Goal: Transaction & Acquisition: Book appointment/travel/reservation

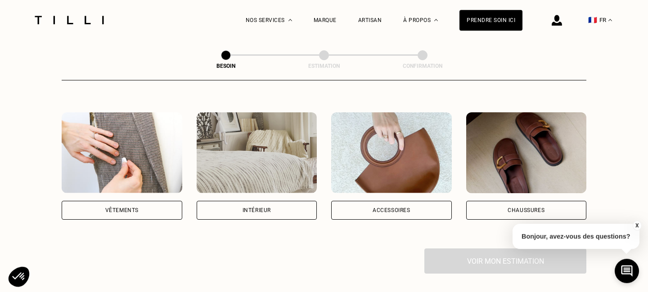
scroll to position [158, 0]
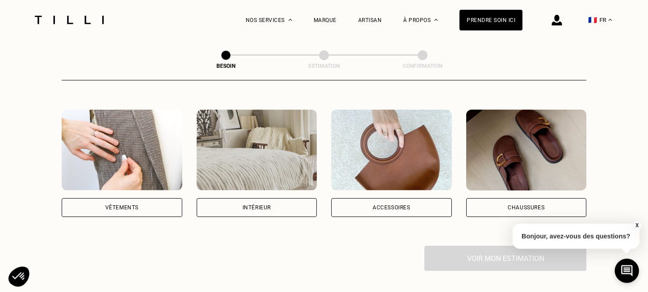
click at [268, 205] on div "Intérieur" at bounding box center [256, 207] width 28 height 5
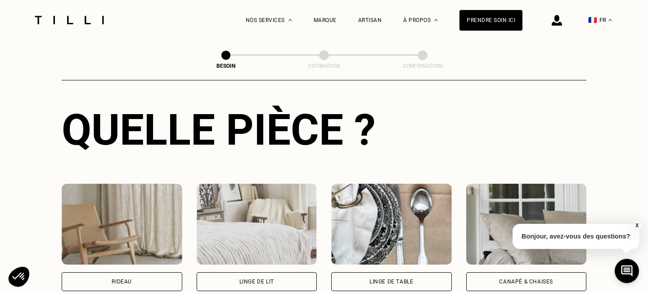
scroll to position [333, 0]
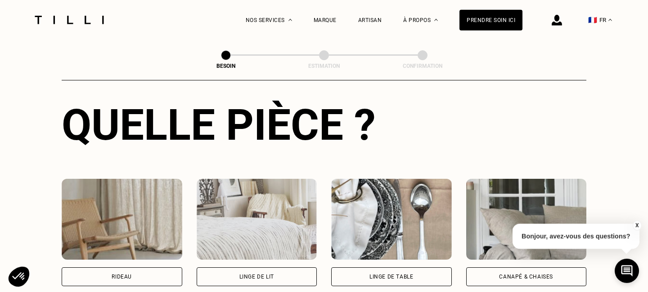
click at [131, 274] on div "Rideau" at bounding box center [122, 276] width 20 height 5
select select "FR"
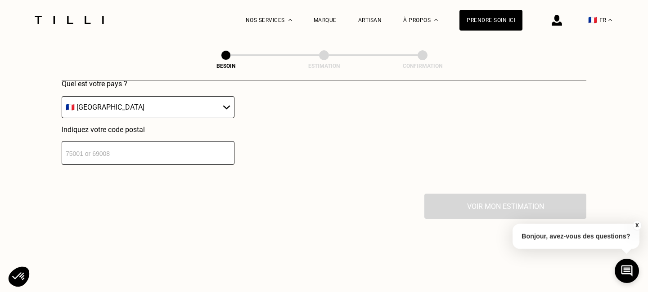
scroll to position [680, 0]
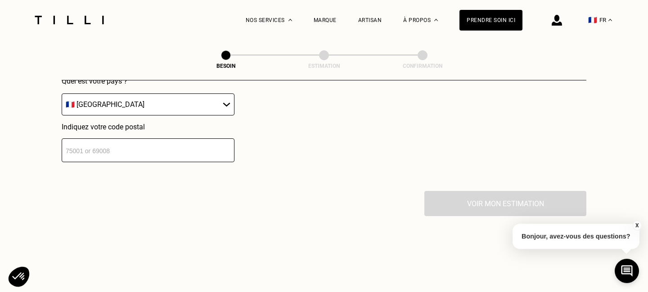
click at [126, 142] on input "number" at bounding box center [148, 151] width 173 height 24
paste input "93063"
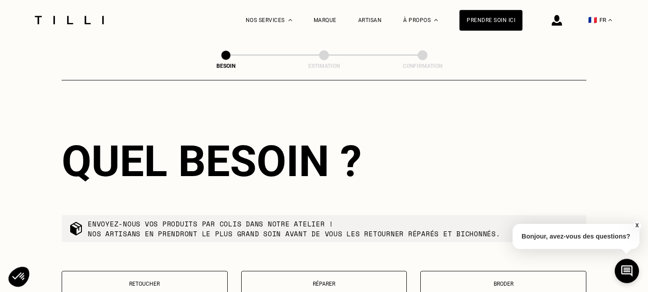
scroll to position [653, 0]
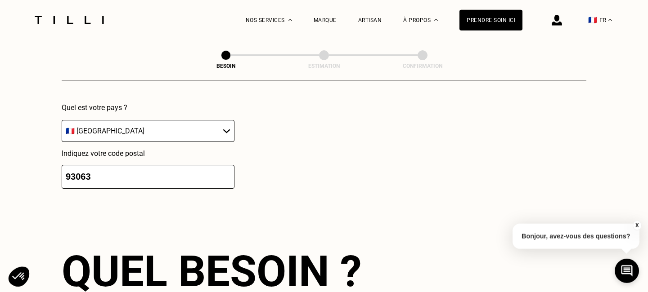
type input "93063"
click at [278, 179] on div "Quel est votre pays ? 🇩🇪 [GEOGRAPHIC_DATA] 🇦🇹 [GEOGRAPHIC_DATA] 🇧🇪 [GEOGRAPHIC_…" at bounding box center [211, 145] width 298 height 85
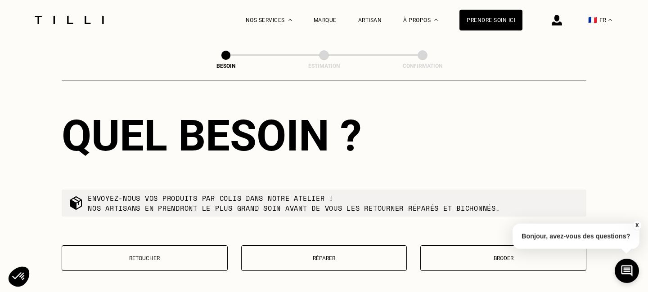
scroll to position [824, 0]
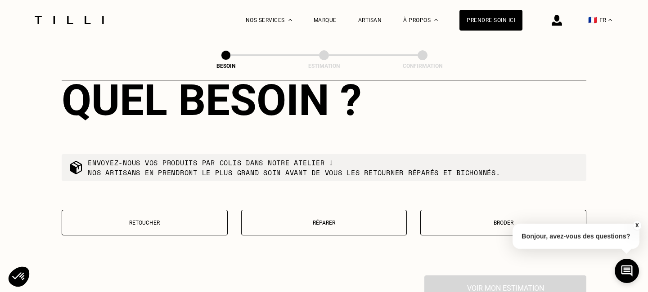
click at [162, 221] on button "Retoucher" at bounding box center [145, 223] width 166 height 26
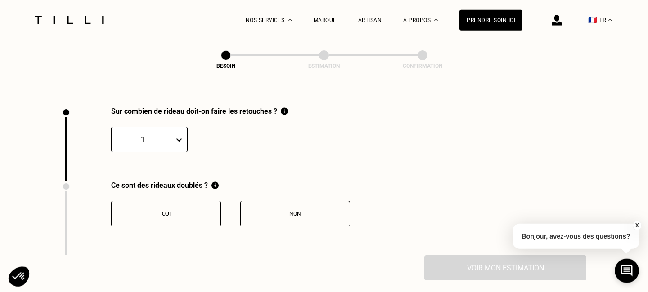
scroll to position [994, 0]
click at [172, 132] on div "1" at bounding box center [143, 139] width 63 height 14
click at [248, 142] on div "1" at bounding box center [199, 133] width 177 height 37
click at [194, 204] on button "Oui" at bounding box center [166, 213] width 110 height 26
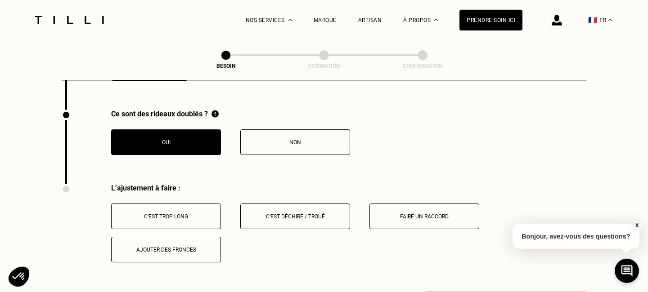
scroll to position [1070, 0]
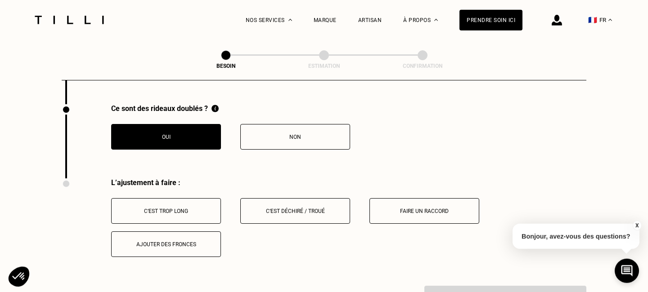
drag, startPoint x: 195, startPoint y: 200, endPoint x: 202, endPoint y: 200, distance: 6.7
click at [195, 200] on button "C‘est trop long" at bounding box center [166, 211] width 110 height 26
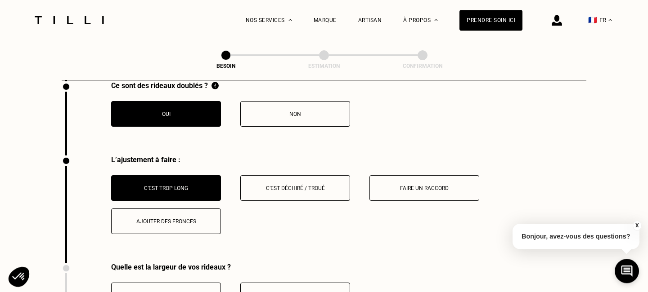
scroll to position [1248, 0]
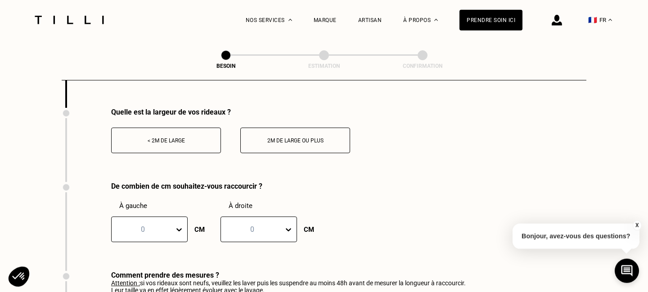
click at [196, 138] on div "< 2m de large" at bounding box center [166, 141] width 100 height 6
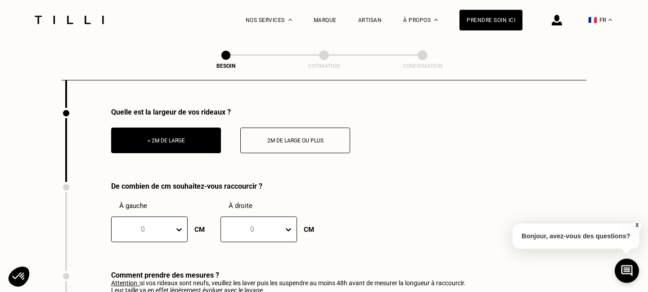
click at [168, 229] on div "0" at bounding box center [149, 230] width 76 height 26
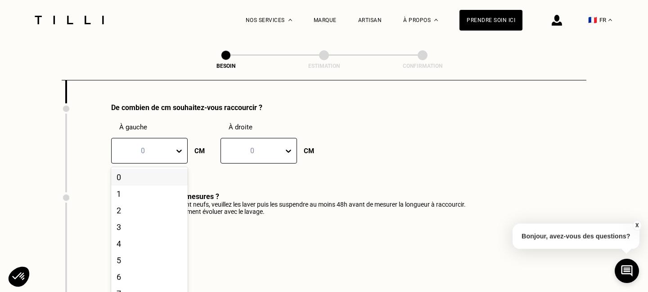
scroll to position [1334, 0]
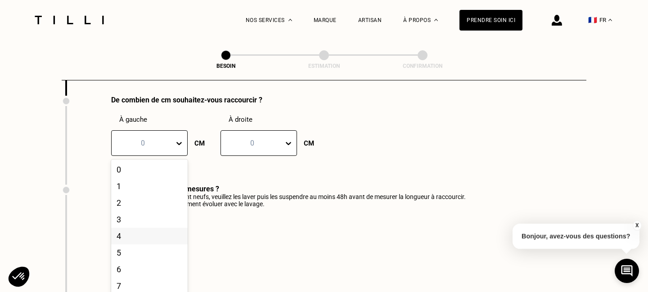
click at [164, 228] on div "4" at bounding box center [149, 236] width 76 height 17
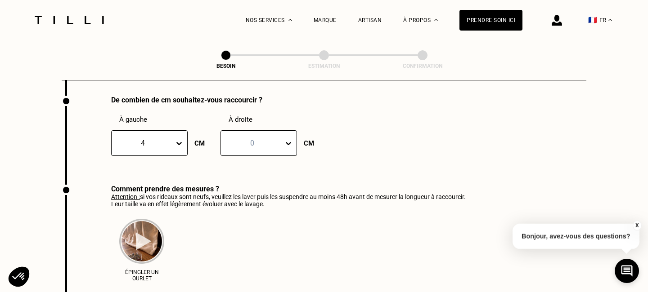
click at [264, 130] on div "0" at bounding box center [258, 143] width 76 height 26
click at [253, 211] on div "3" at bounding box center [258, 219] width 76 height 17
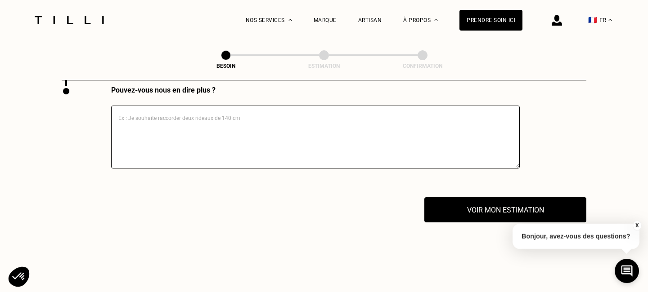
scroll to position [1576, 0]
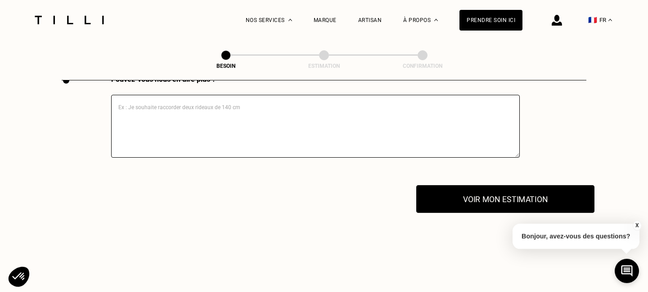
click at [519, 193] on button "Voir mon estimation" at bounding box center [505, 199] width 178 height 28
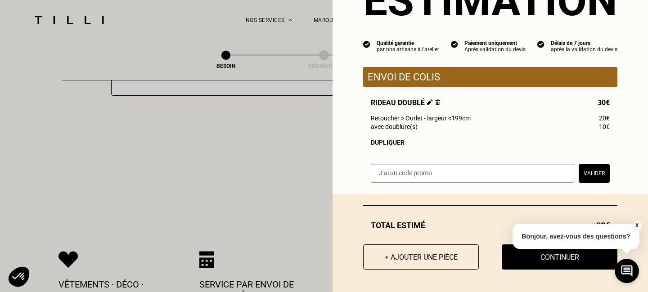
scroll to position [1651, 0]
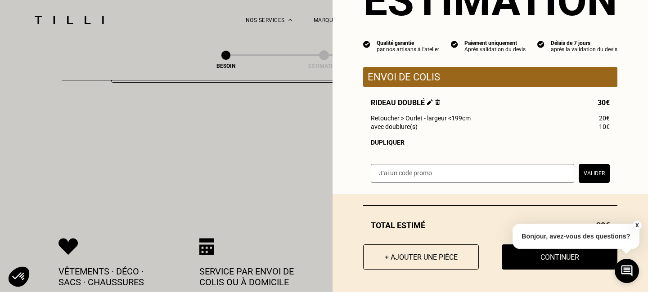
click at [637, 224] on button "X" at bounding box center [636, 226] width 9 height 10
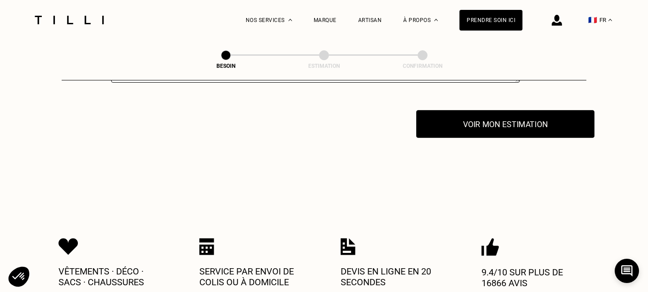
click at [523, 110] on button "Voir mon estimation" at bounding box center [505, 124] width 178 height 28
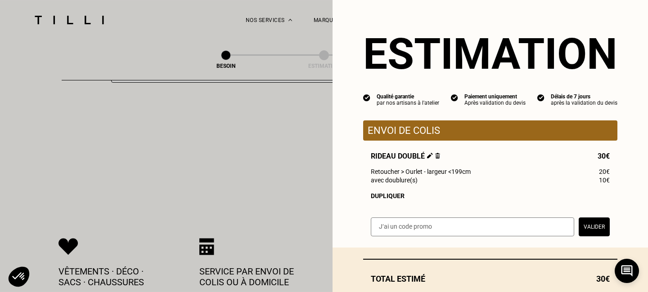
scroll to position [42, 0]
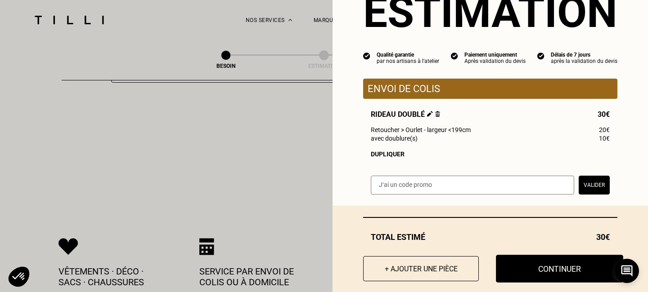
click at [575, 268] on button "Continuer" at bounding box center [559, 269] width 127 height 28
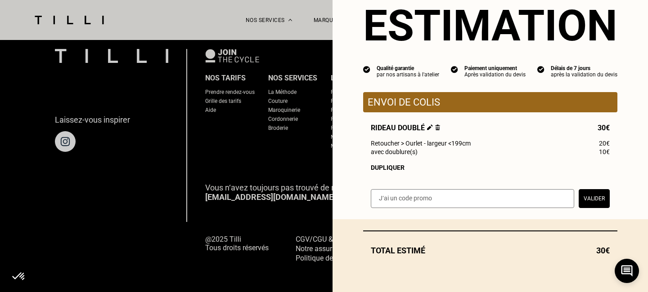
scroll to position [32, 0]
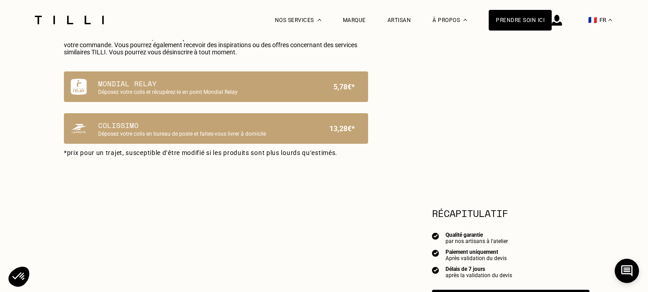
select select "FR"
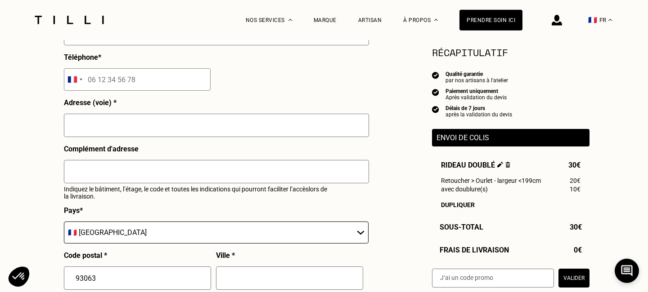
scroll to position [329, 0]
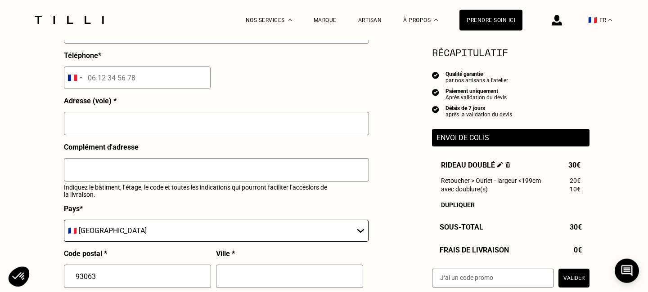
click at [469, 139] on p "Envoi de colis" at bounding box center [510, 138] width 148 height 9
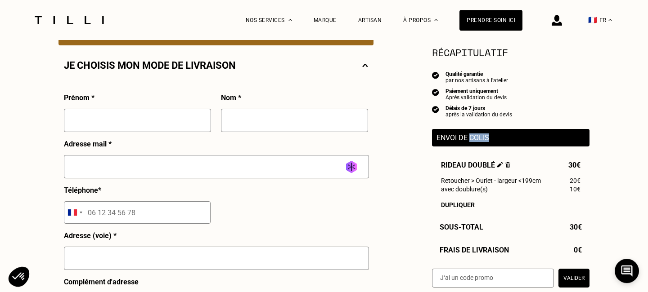
scroll to position [220, 0]
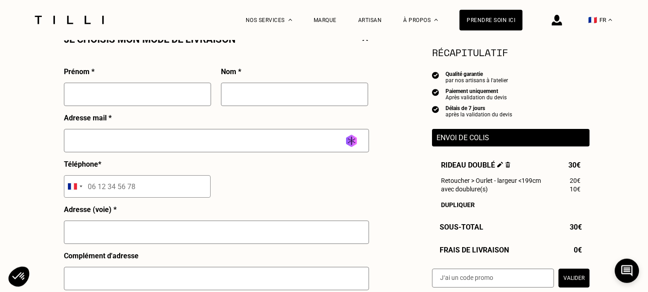
click at [472, 147] on div "Envoi de colis" at bounding box center [510, 138] width 157 height 18
click at [477, 142] on p "Envoi de colis" at bounding box center [510, 138] width 148 height 9
click at [460, 139] on p "Envoi de colis" at bounding box center [510, 138] width 148 height 9
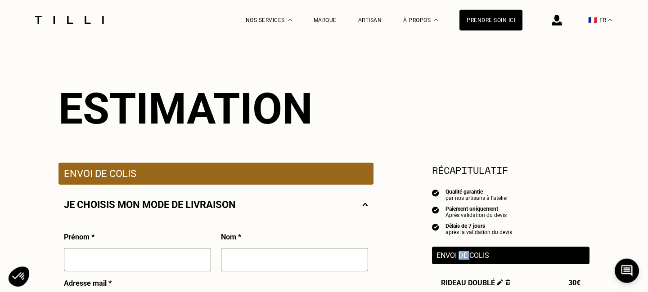
scroll to position [0, 0]
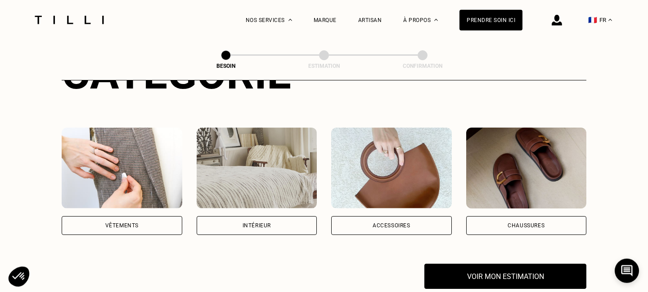
scroll to position [142, 0]
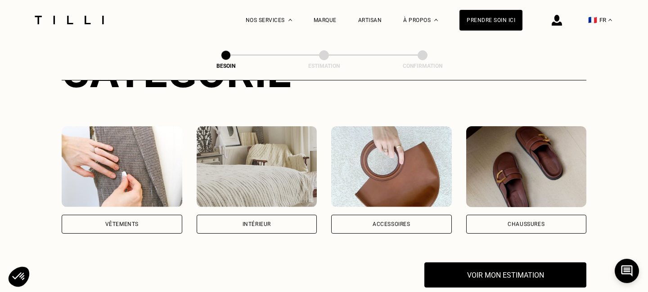
click at [120, 222] on div "Vêtements" at bounding box center [121, 224] width 33 height 5
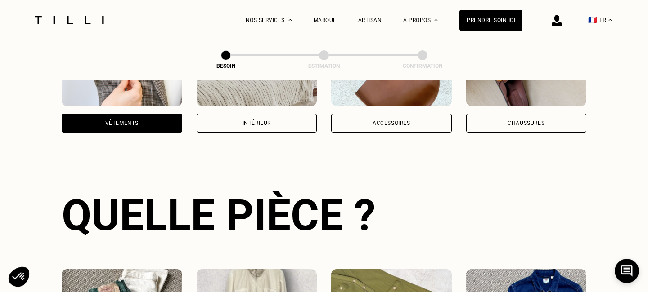
click at [268, 121] on div "Intérieur" at bounding box center [256, 123] width 28 height 5
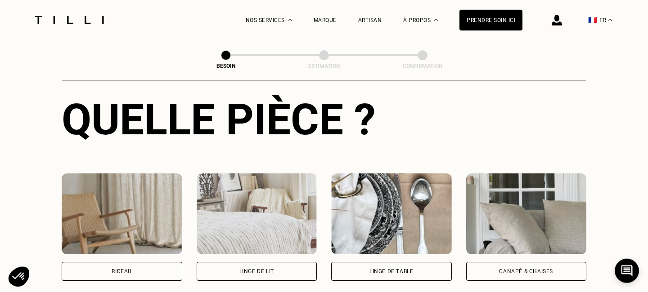
scroll to position [430, 0]
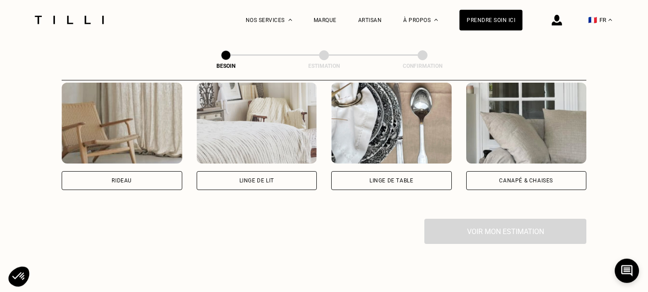
click at [153, 171] on div "Rideau" at bounding box center [122, 180] width 121 height 19
select select "FR"
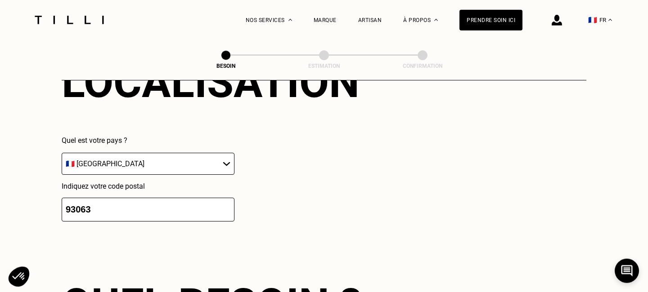
scroll to position [624, 0]
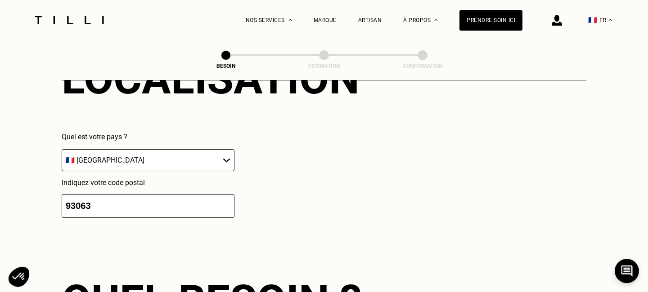
click at [143, 195] on input "93063" at bounding box center [148, 206] width 173 height 24
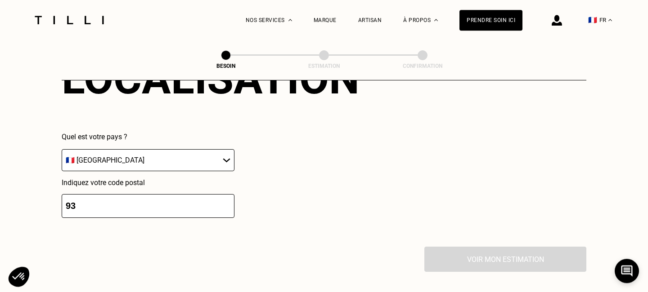
type input "9"
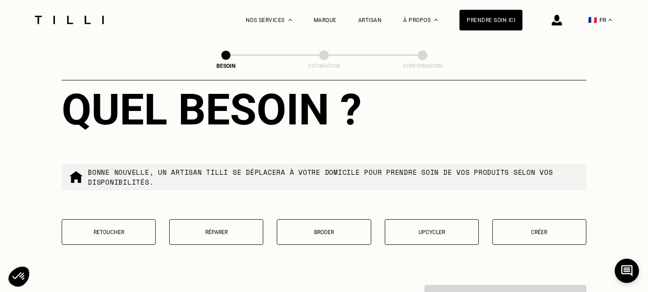
type input "93100"
click at [142, 224] on button "Retoucher" at bounding box center [109, 232] width 94 height 26
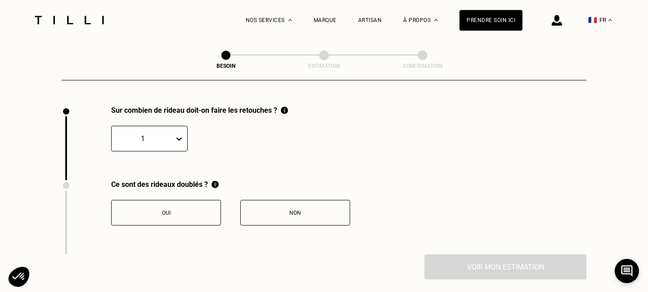
click at [179, 210] on div "Oui" at bounding box center [166, 213] width 100 height 6
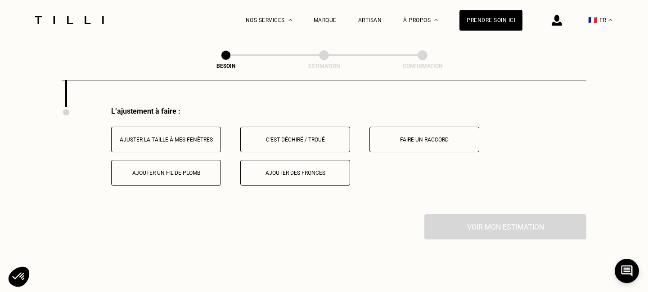
scroll to position [1142, 0]
click at [190, 130] on button "Ajuster la taille à mes fenêtres" at bounding box center [166, 139] width 110 height 26
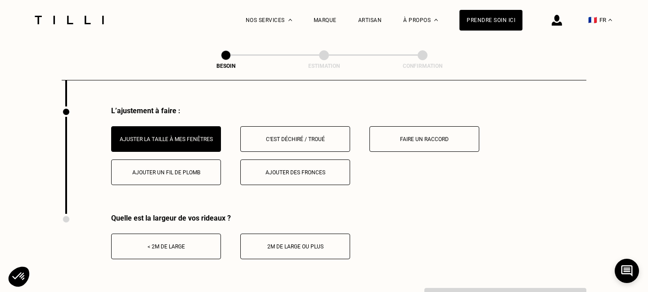
click at [184, 244] on div "< 2m de large" at bounding box center [166, 247] width 100 height 6
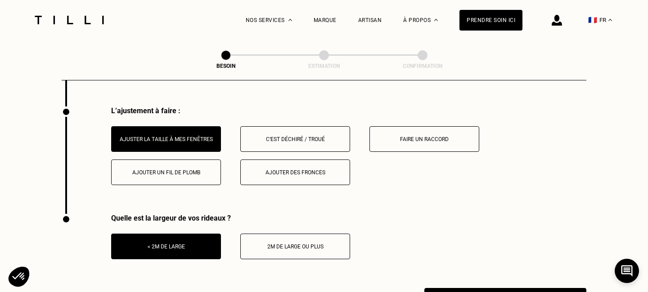
scroll to position [1265, 0]
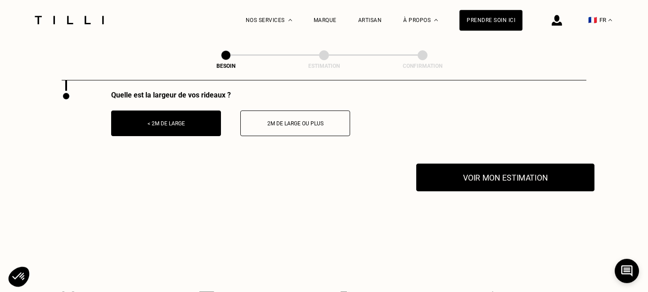
click at [466, 165] on button "Voir mon estimation" at bounding box center [505, 178] width 178 height 28
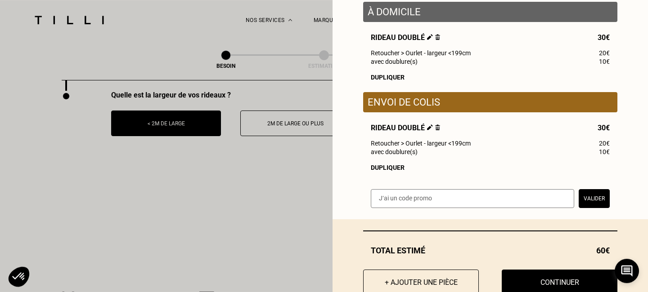
scroll to position [133, 0]
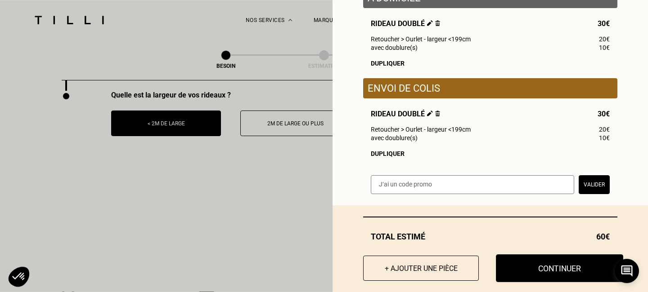
click at [548, 271] on button "Continuer" at bounding box center [559, 269] width 127 height 28
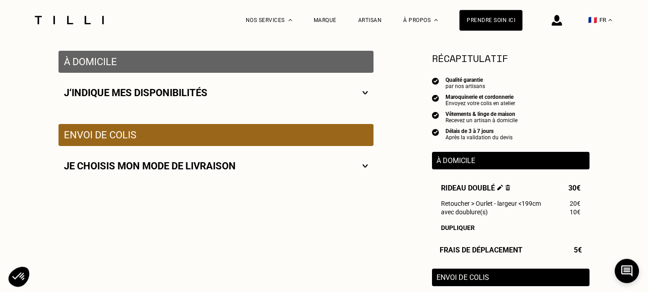
scroll to position [275, 0]
